Goal: Find specific page/section: Find specific page/section

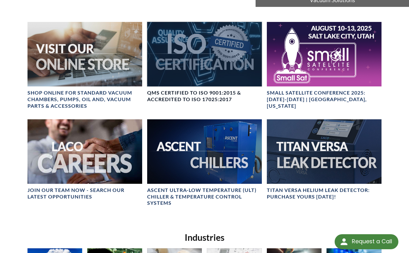
scroll to position [202, 0]
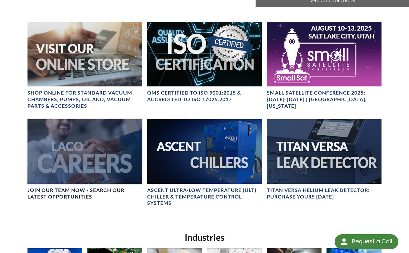
click at [79, 151] on div at bounding box center [85, 151] width 115 height 64
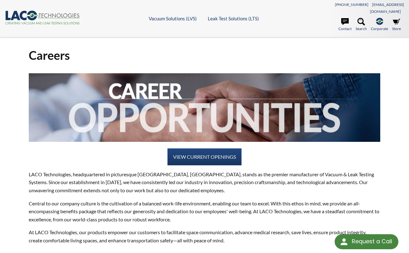
scroll to position [37, 0]
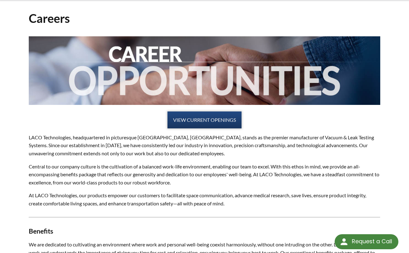
click at [216, 113] on link "VIEW CURRENT OPENINGS" at bounding box center [205, 119] width 74 height 17
click at [209, 111] on link "VIEW CURRENT OPENINGS" at bounding box center [205, 119] width 74 height 17
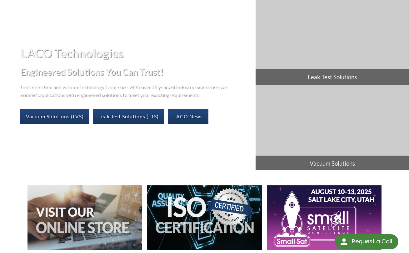
scroll to position [40, 0]
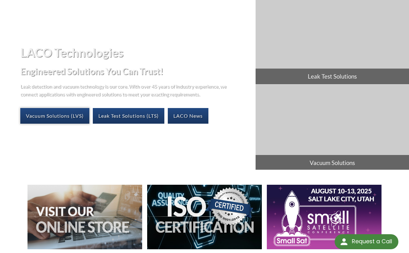
click at [75, 108] on link "Vacuum Solutions (LVS)" at bounding box center [54, 116] width 69 height 16
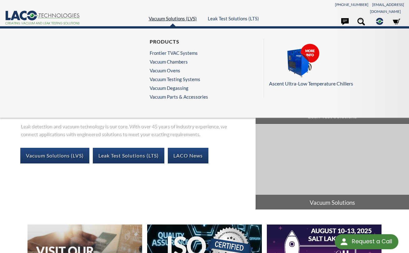
scroll to position [0, 0]
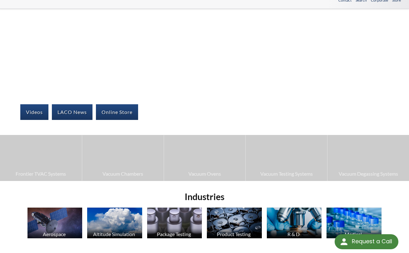
scroll to position [28, 0]
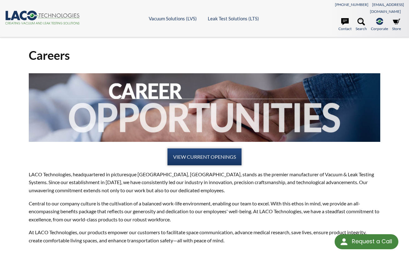
click at [216, 148] on link "VIEW CURRENT OPENINGS" at bounding box center [205, 156] width 74 height 17
